Goal: Contribute content

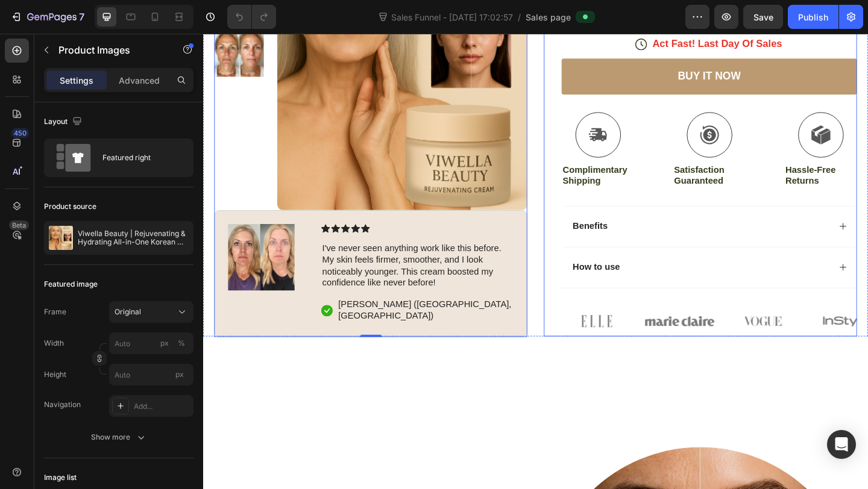
scroll to position [416, 0]
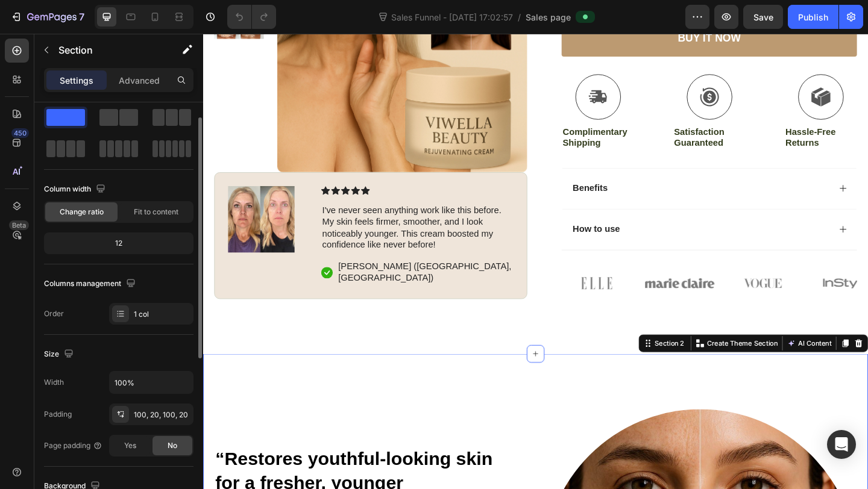
scroll to position [10, 0]
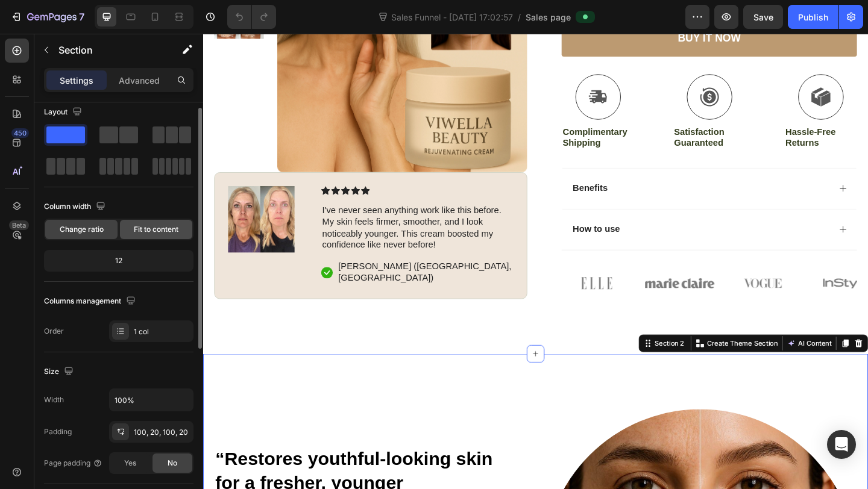
click at [145, 226] on span "Fit to content" at bounding box center [156, 229] width 45 height 11
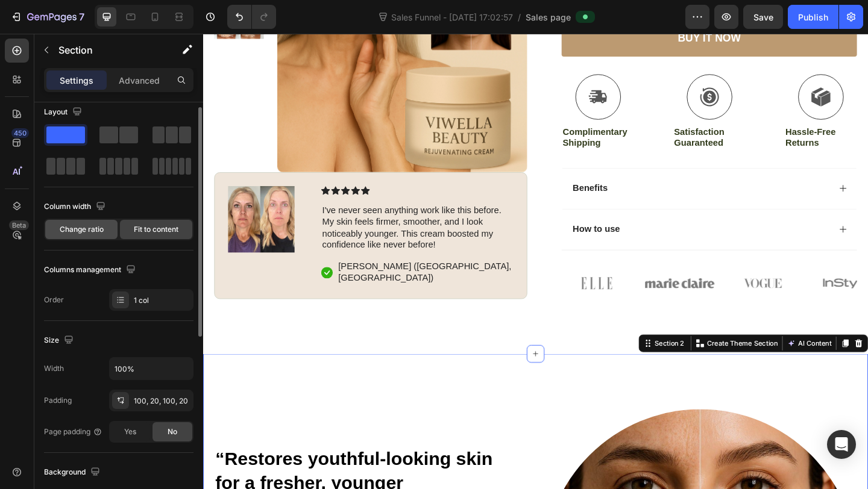
click at [83, 236] on div "Change ratio" at bounding box center [81, 229] width 72 height 19
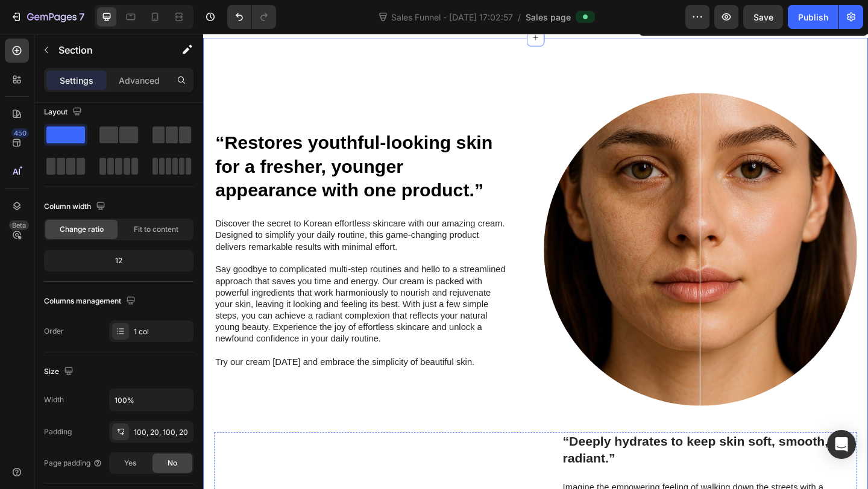
scroll to position [699, 0]
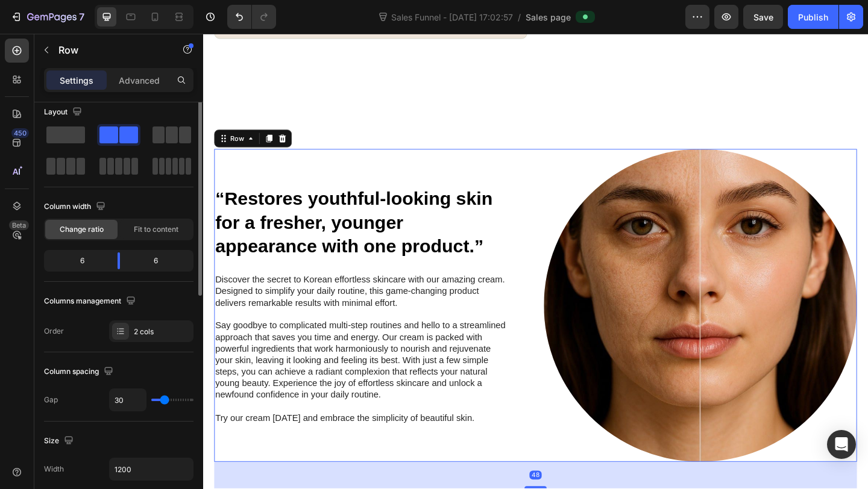
click at [383, 174] on div "“Restores youthful-looking skin for a fresher, younger appearance with one prod…" at bounding box center [385, 329] width 340 height 340
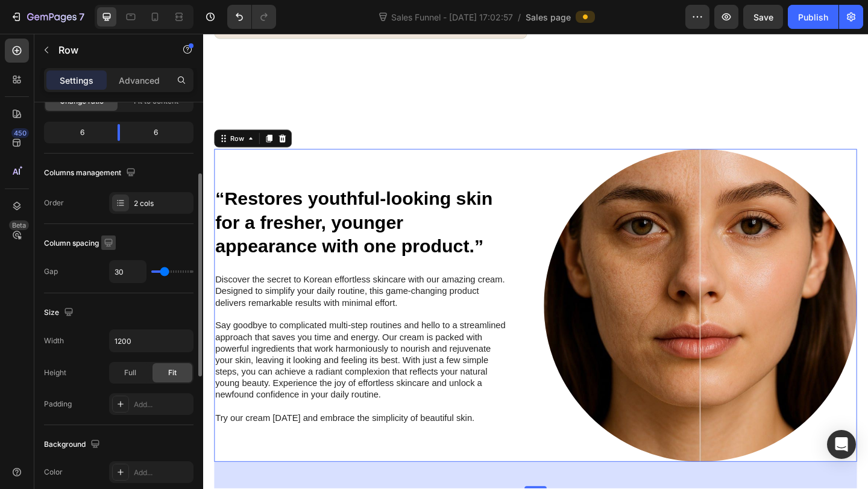
scroll to position [142, 0]
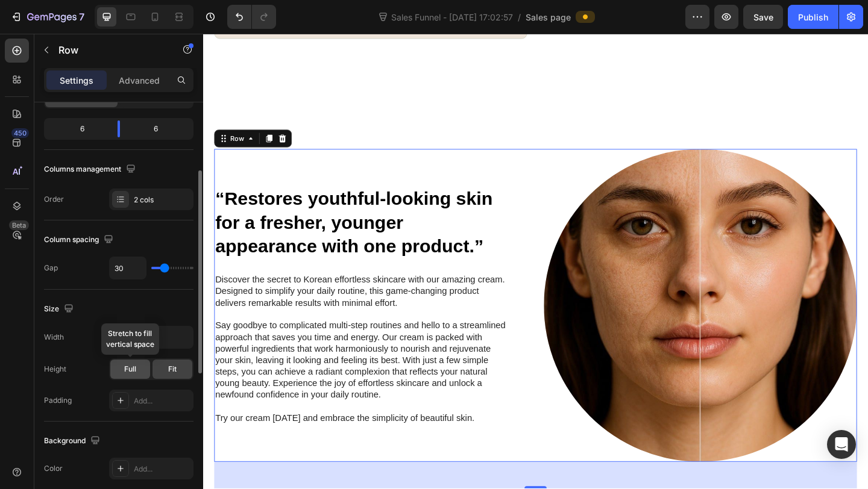
click at [124, 375] on div "Full" at bounding box center [130, 369] width 40 height 19
click at [164, 374] on div "Fit" at bounding box center [172, 369] width 40 height 19
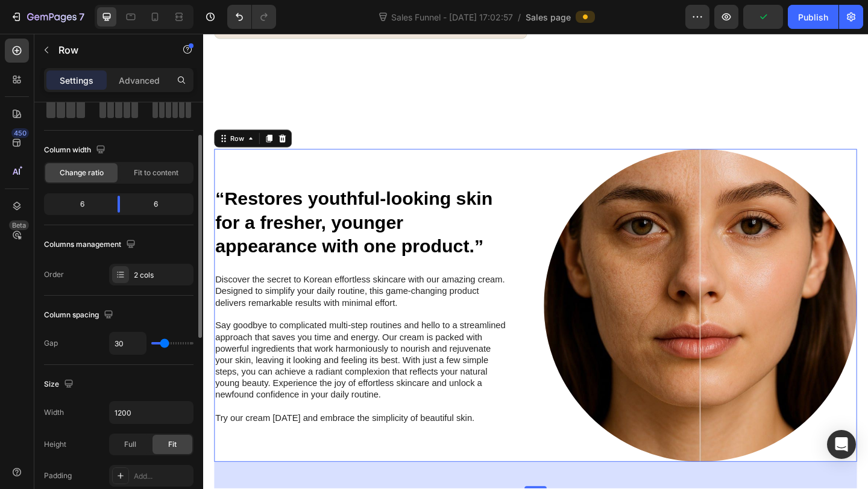
scroll to position [64, 0]
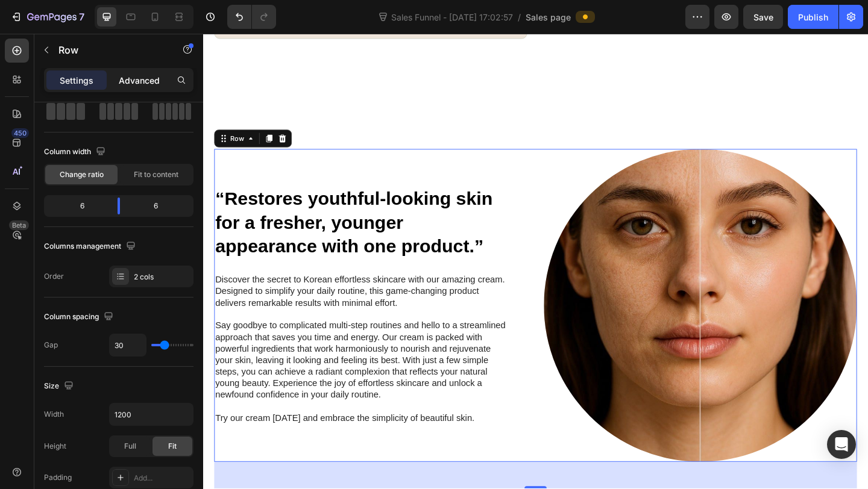
click at [154, 74] on p "Advanced" at bounding box center [139, 80] width 41 height 13
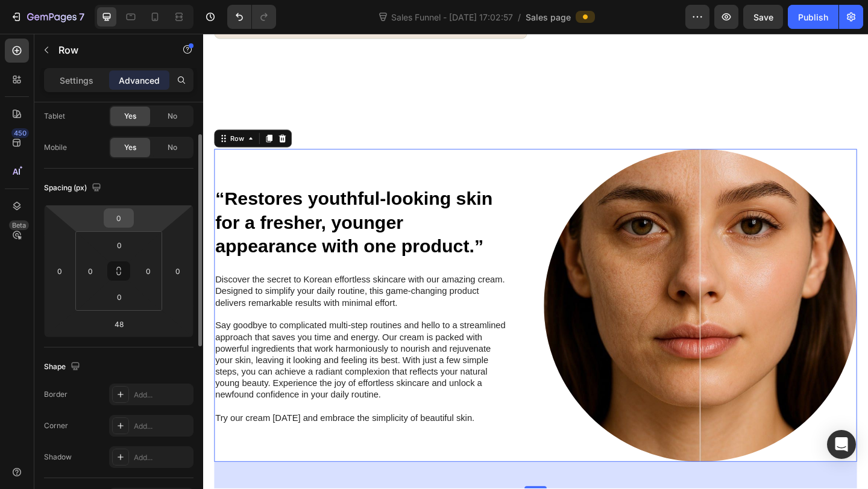
click at [125, 213] on input "0" at bounding box center [119, 218] width 24 height 18
click at [126, 216] on input "0" at bounding box center [119, 218] width 24 height 18
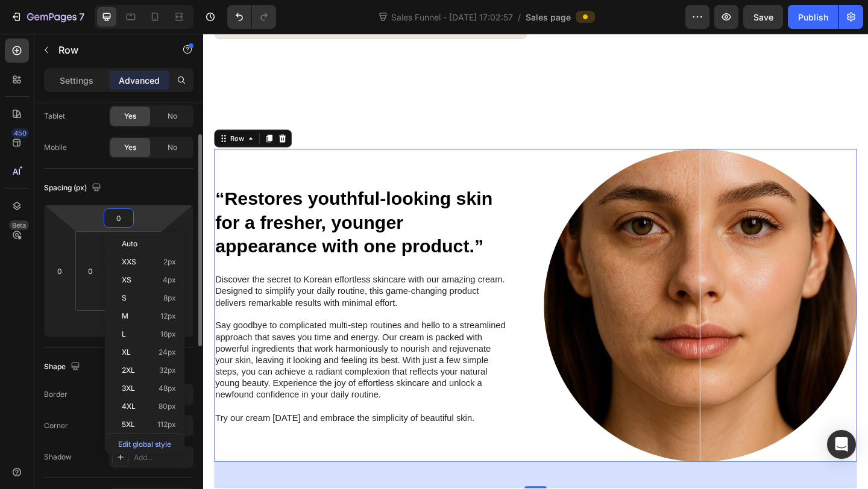
click at [79, 356] on div "Shape Border Add... Corner Add... Shadow Add..." at bounding box center [118, 413] width 149 height 131
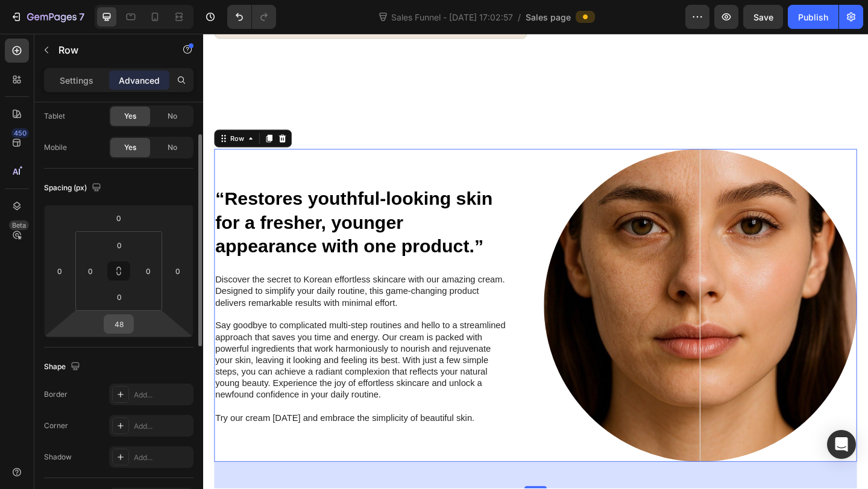
click at [125, 327] on input "48" at bounding box center [119, 324] width 24 height 18
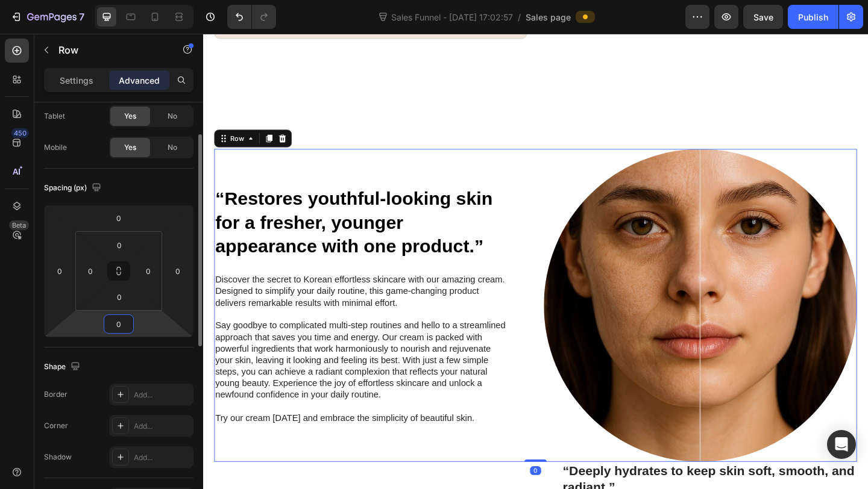
type input "0"
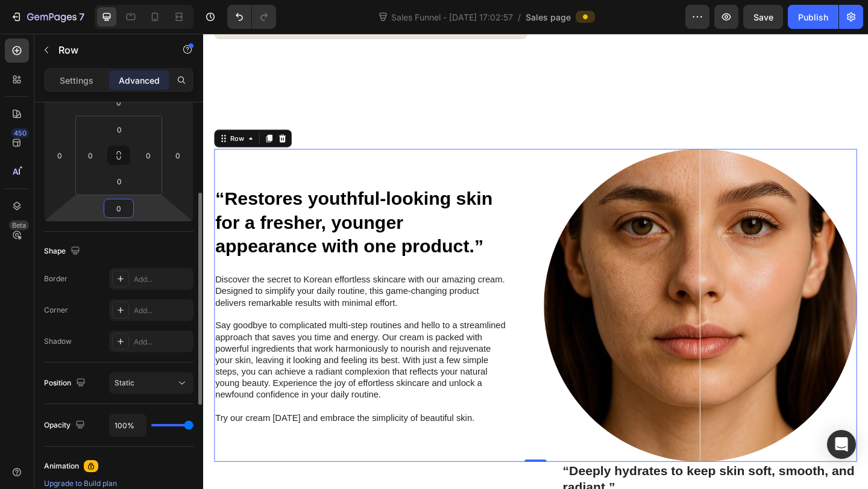
scroll to position [197, 0]
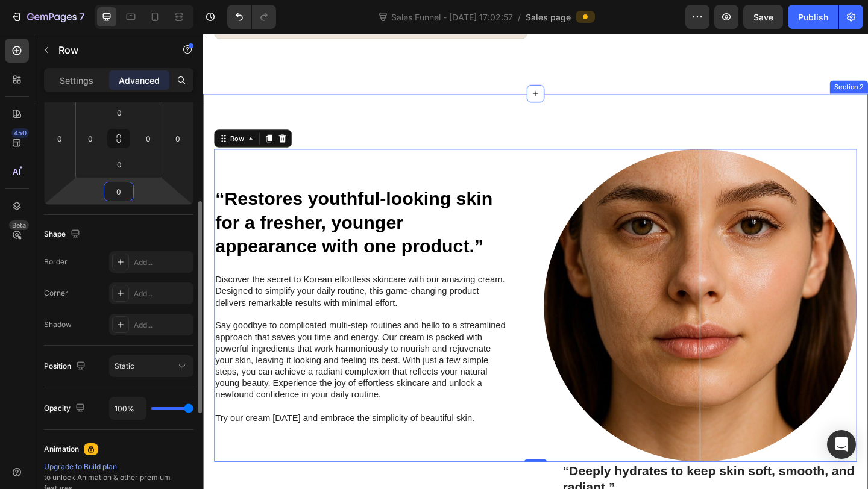
click at [400, 119] on div "“Restores youthful-looking skin for a fresher, younger appearance with one prod…" at bounding box center [564, 438] width 723 height 679
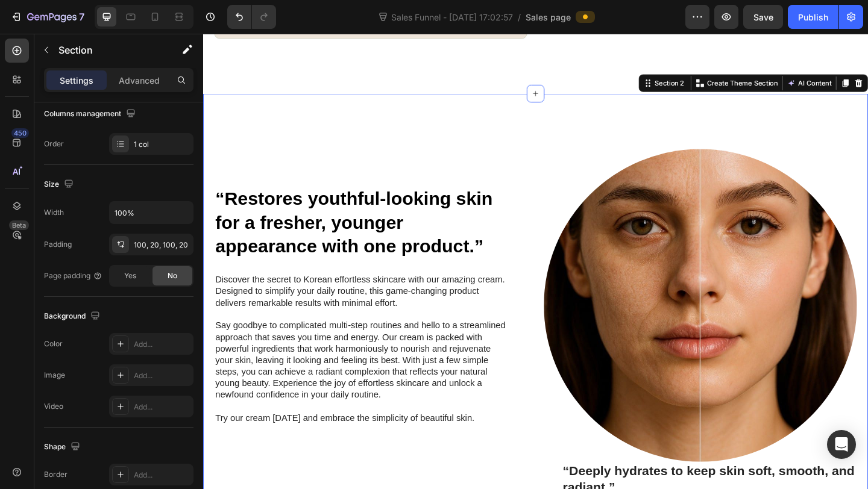
scroll to position [0, 0]
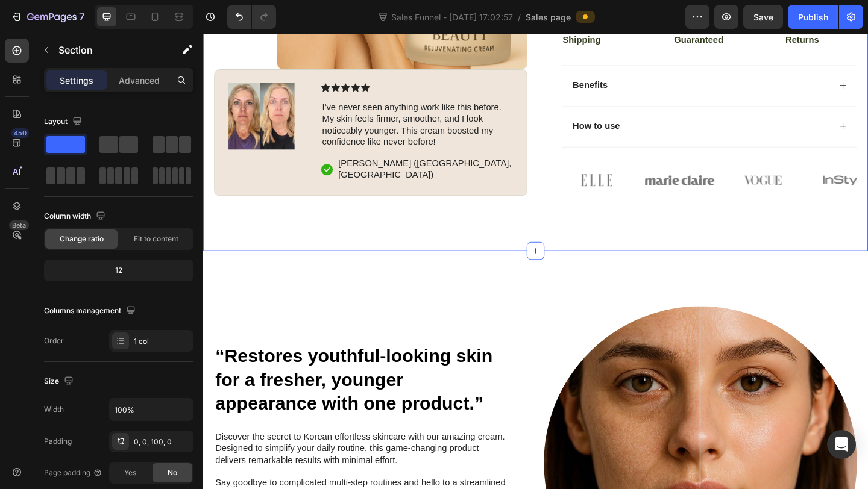
scroll to position [521, 0]
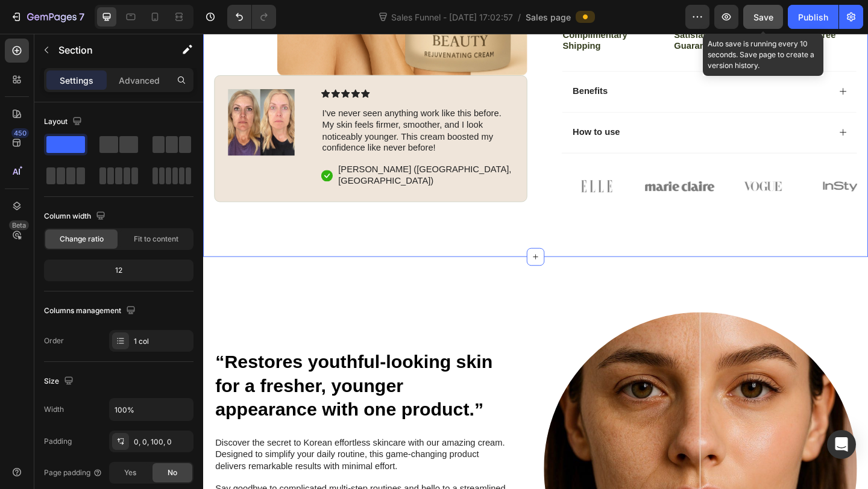
click at [757, 26] on button "Save" at bounding box center [763, 17] width 40 height 24
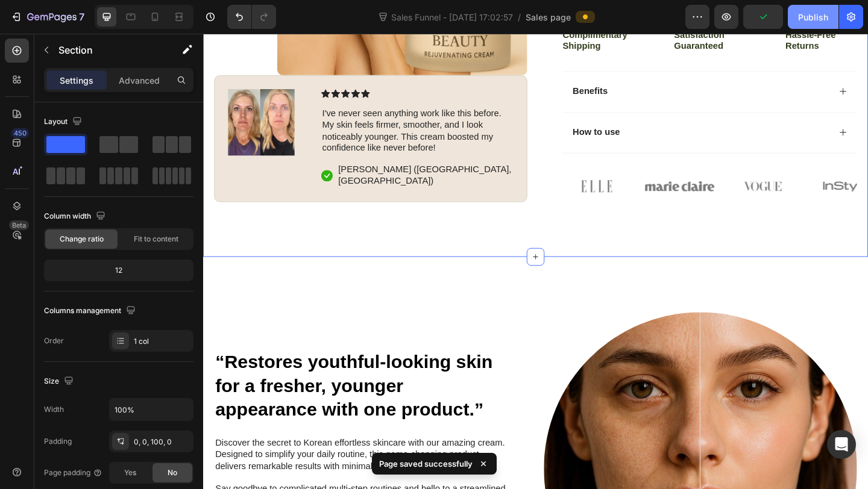
click at [797, 24] on button "Publish" at bounding box center [813, 17] width 51 height 24
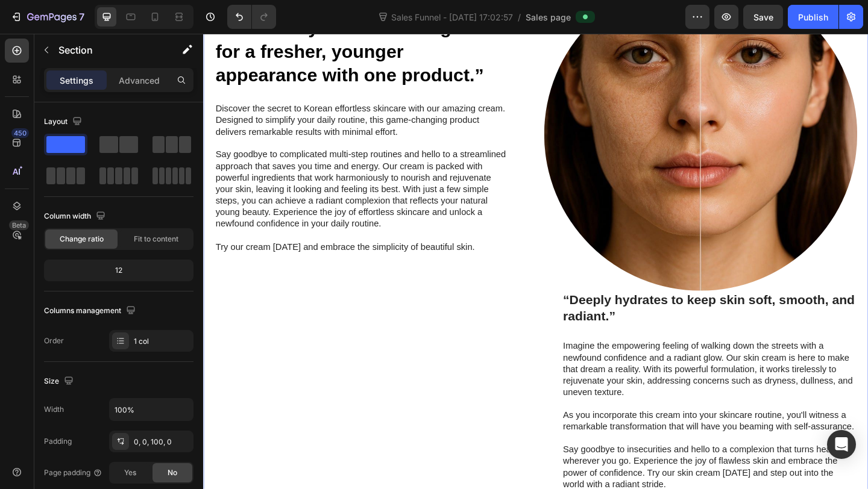
scroll to position [912, 0]
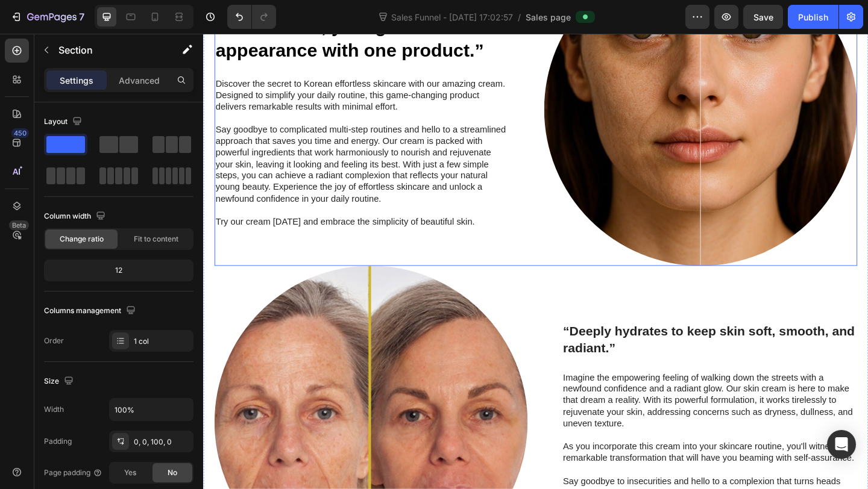
click at [491, 252] on div "“Restores youthful-looking skin for a fresher, younger appearance with one prod…" at bounding box center [385, 116] width 340 height 340
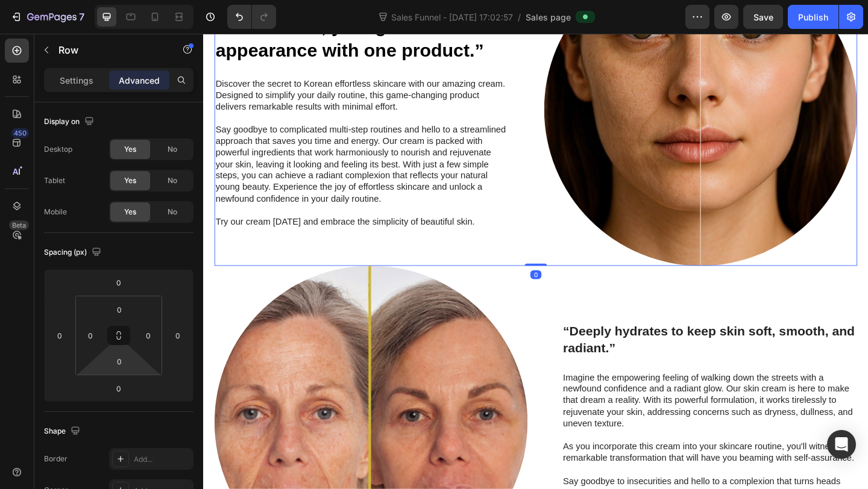
click at [136, 0] on html "7 Sales Funnel - [DATE] 17:02:57 / Sales page Preview Save Publish 450 Beta Sec…" at bounding box center [434, 0] width 868 height 0
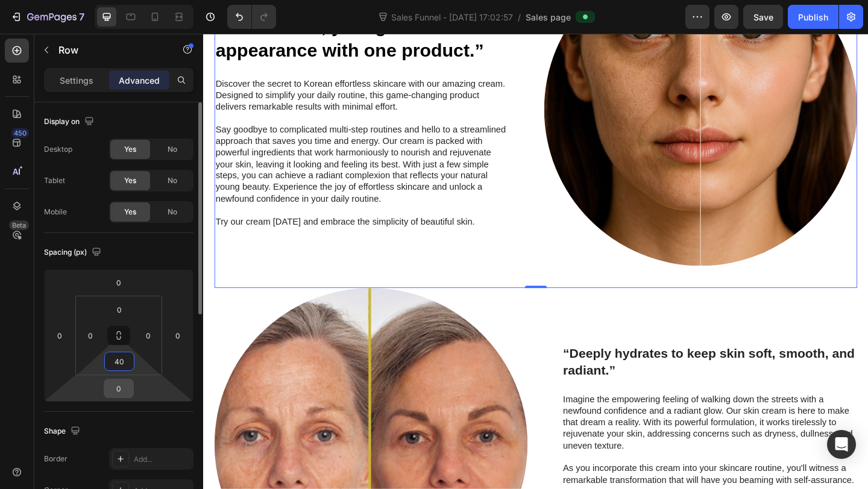
type input "40"
click at [127, 395] on input "0" at bounding box center [119, 389] width 24 height 18
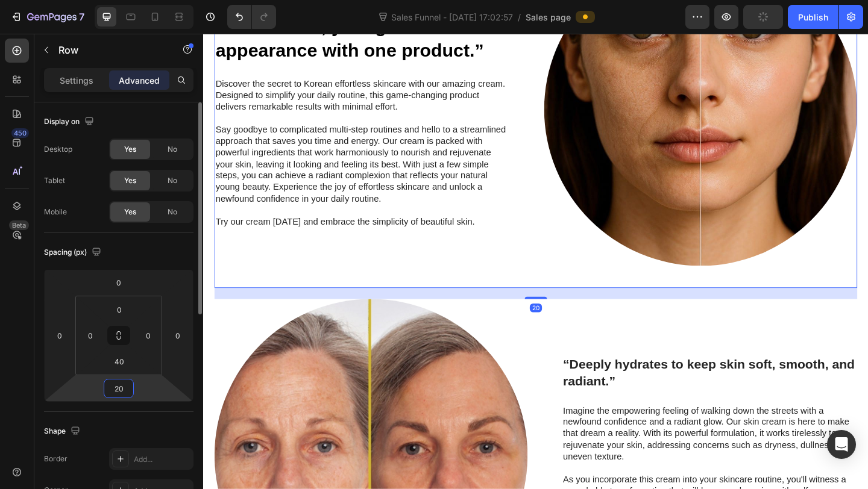
type input "2"
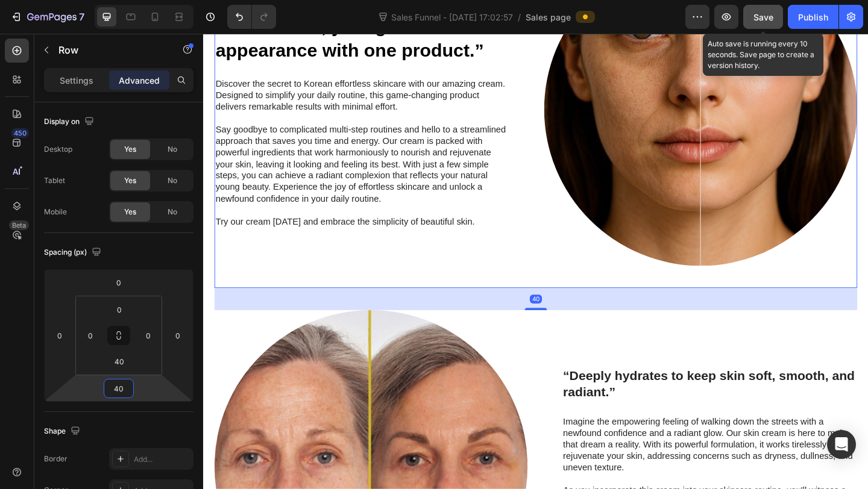
type input "40"
click at [774, 13] on button "Save" at bounding box center [763, 17] width 40 height 24
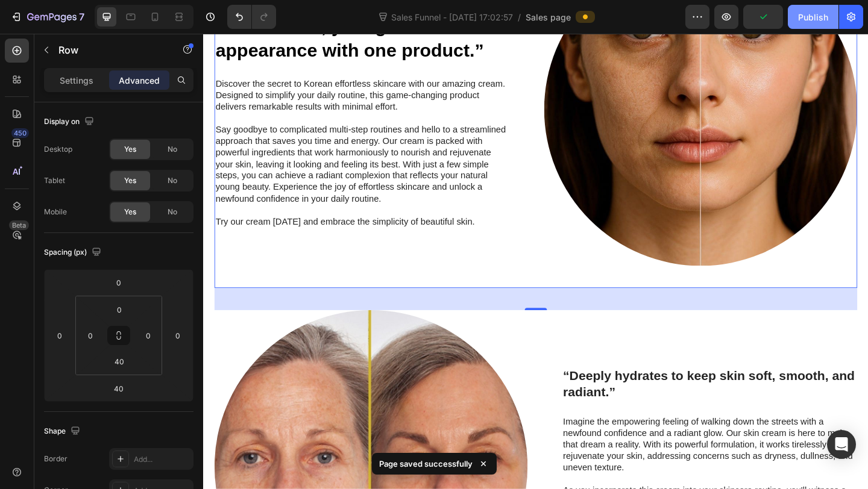
click at [797, 17] on button "Publish" at bounding box center [813, 17] width 51 height 24
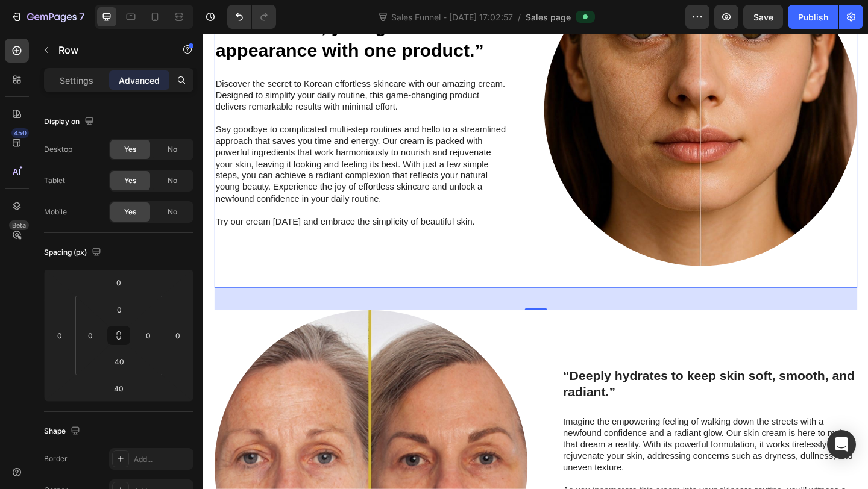
click at [520, 266] on div "“Restores youthful-looking skin for a fresher, younger appearance with one prod…" at bounding box center [385, 116] width 340 height 340
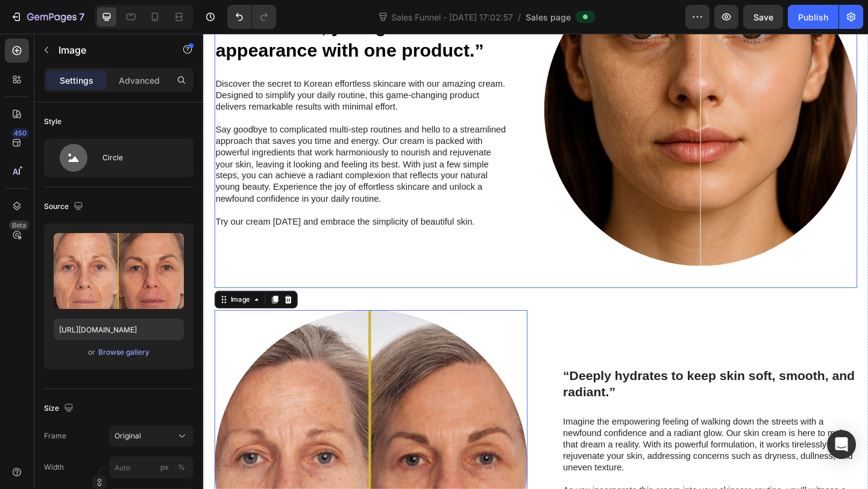
click at [533, 258] on div "“Restores youthful-looking skin for a fresher, younger appearance with one prod…" at bounding box center [385, 116] width 340 height 340
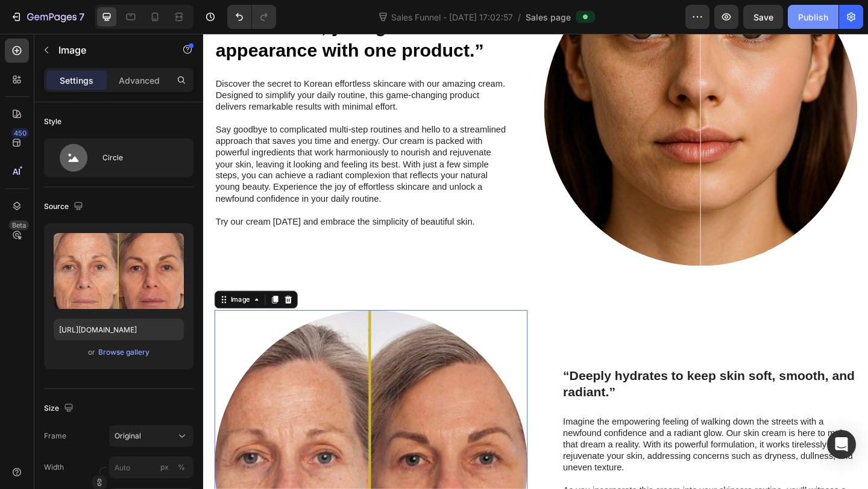
click at [818, 14] on div "Publish" at bounding box center [813, 17] width 30 height 13
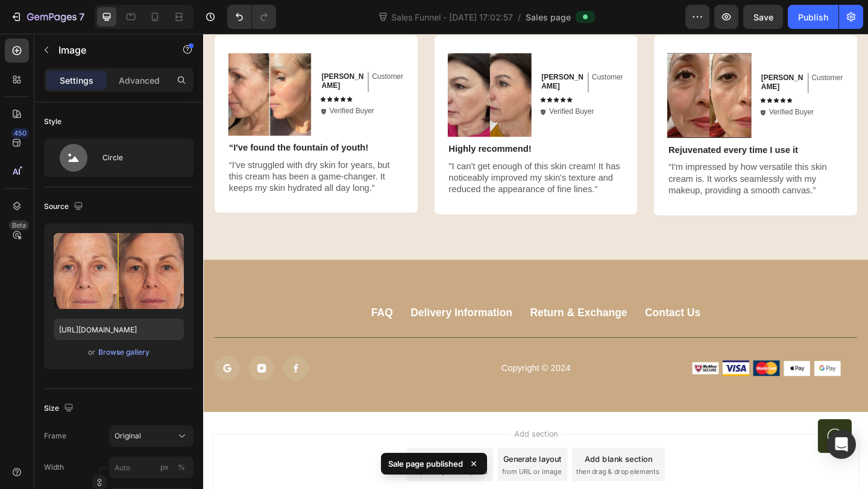
scroll to position [3309, 0]
